Goal: Find specific page/section: Find specific page/section

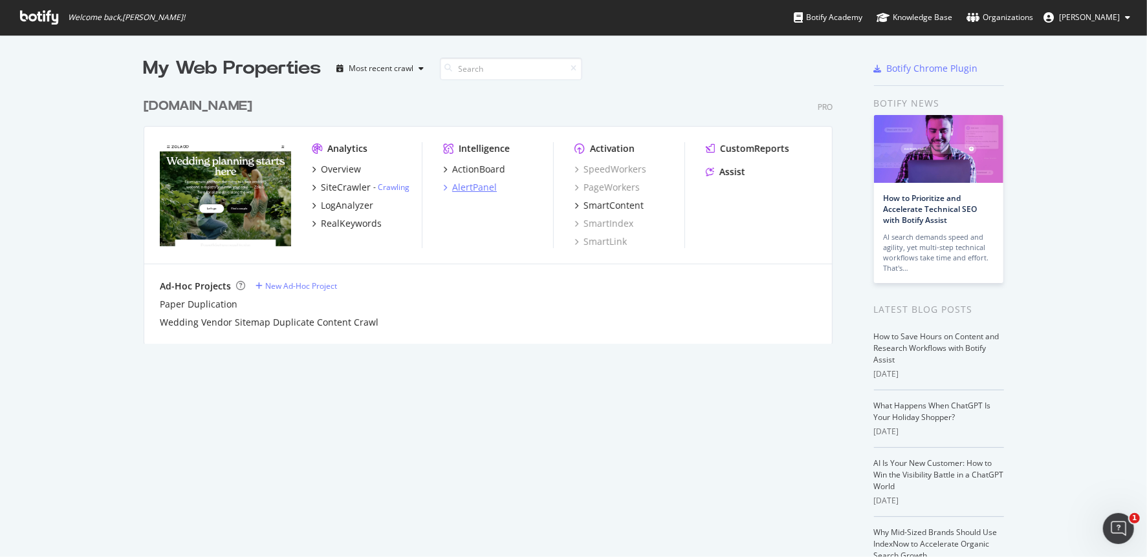
click at [461, 186] on div "AlertPanel" at bounding box center [474, 187] width 45 height 13
